Goal: Find specific page/section: Find specific page/section

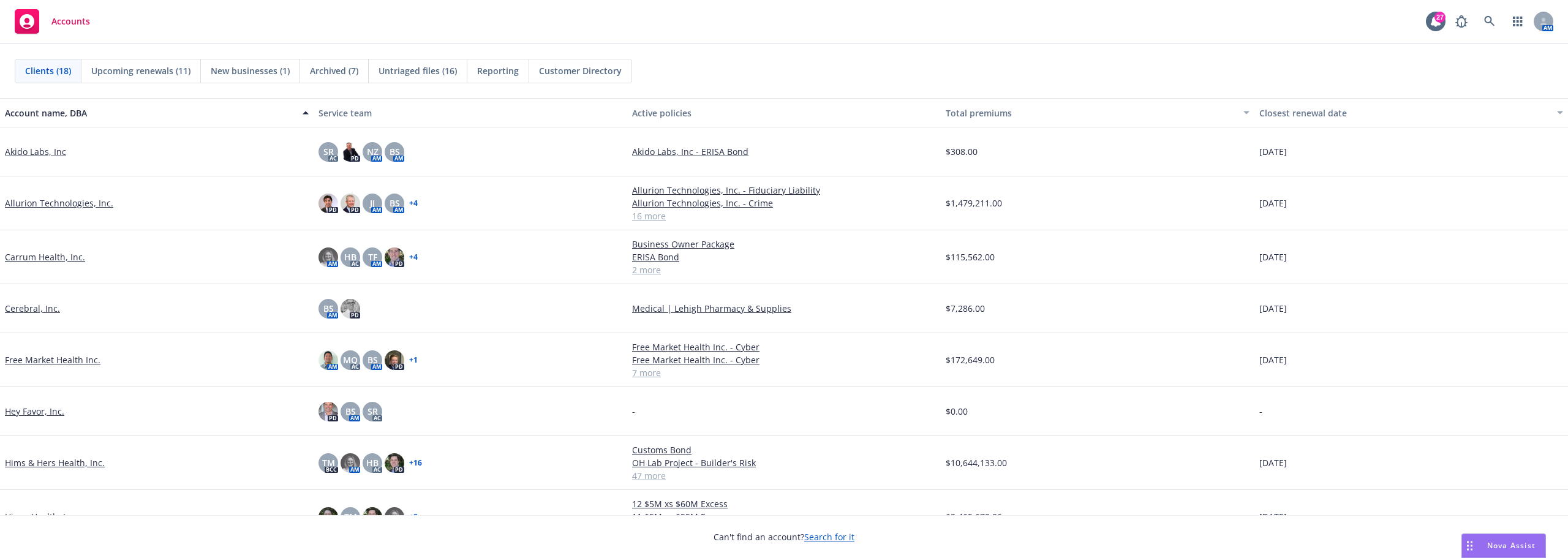
click at [65, 358] on link "Free Market Health Inc." at bounding box center [53, 359] width 95 height 13
